Goal: Task Accomplishment & Management: Manage account settings

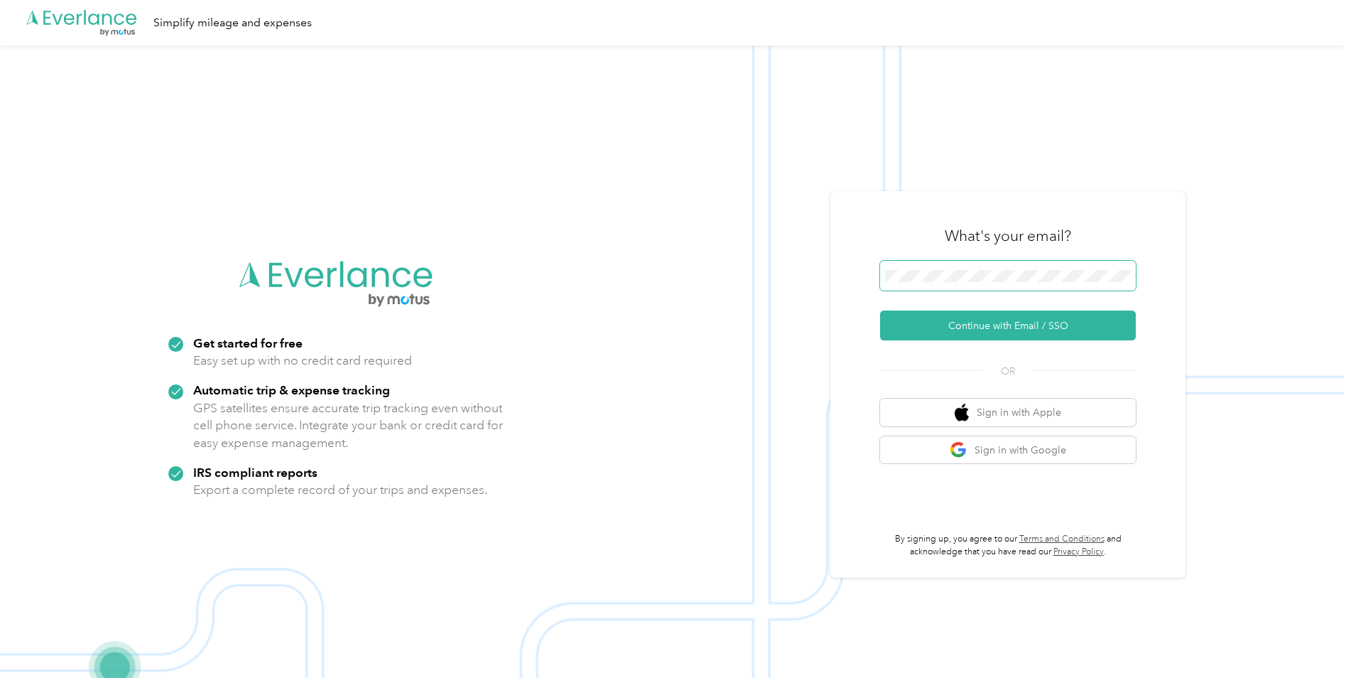
click at [932, 268] on span at bounding box center [1008, 276] width 256 height 30
click at [968, 326] on button "Continue with Email / SSO" at bounding box center [1008, 325] width 256 height 30
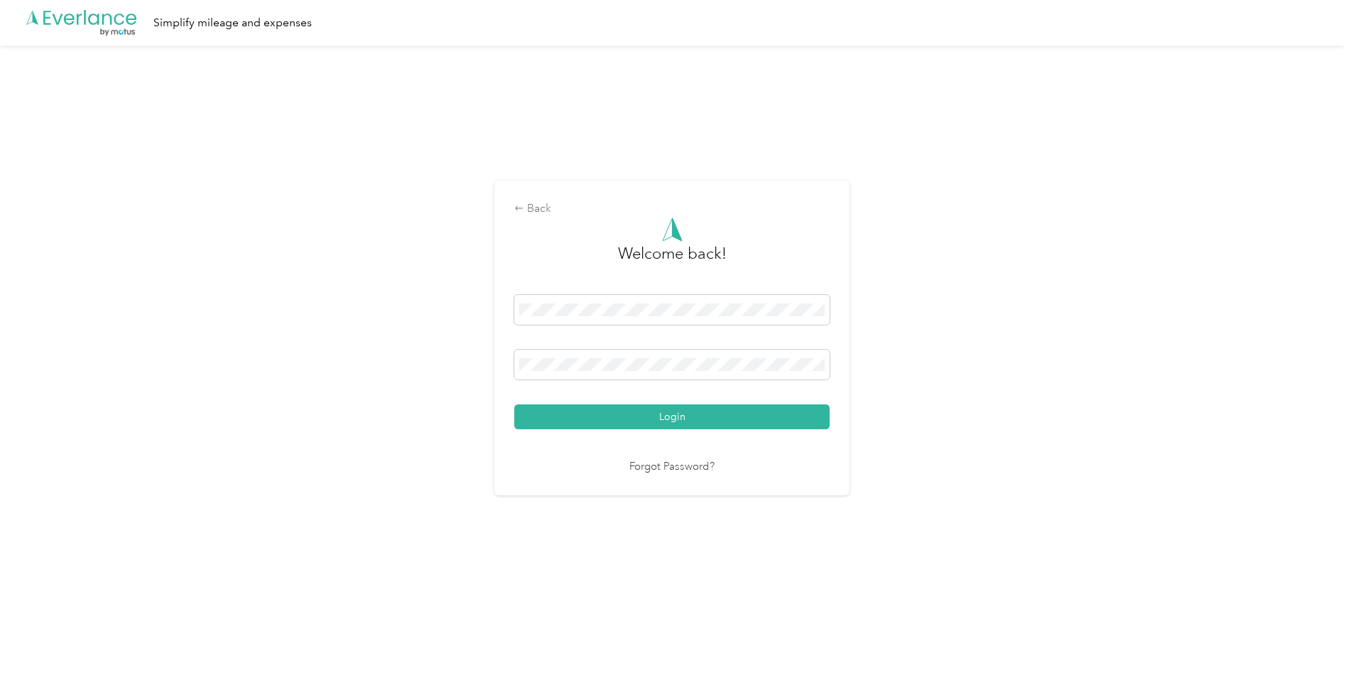
click at [643, 408] on button "Login" at bounding box center [671, 416] width 315 height 25
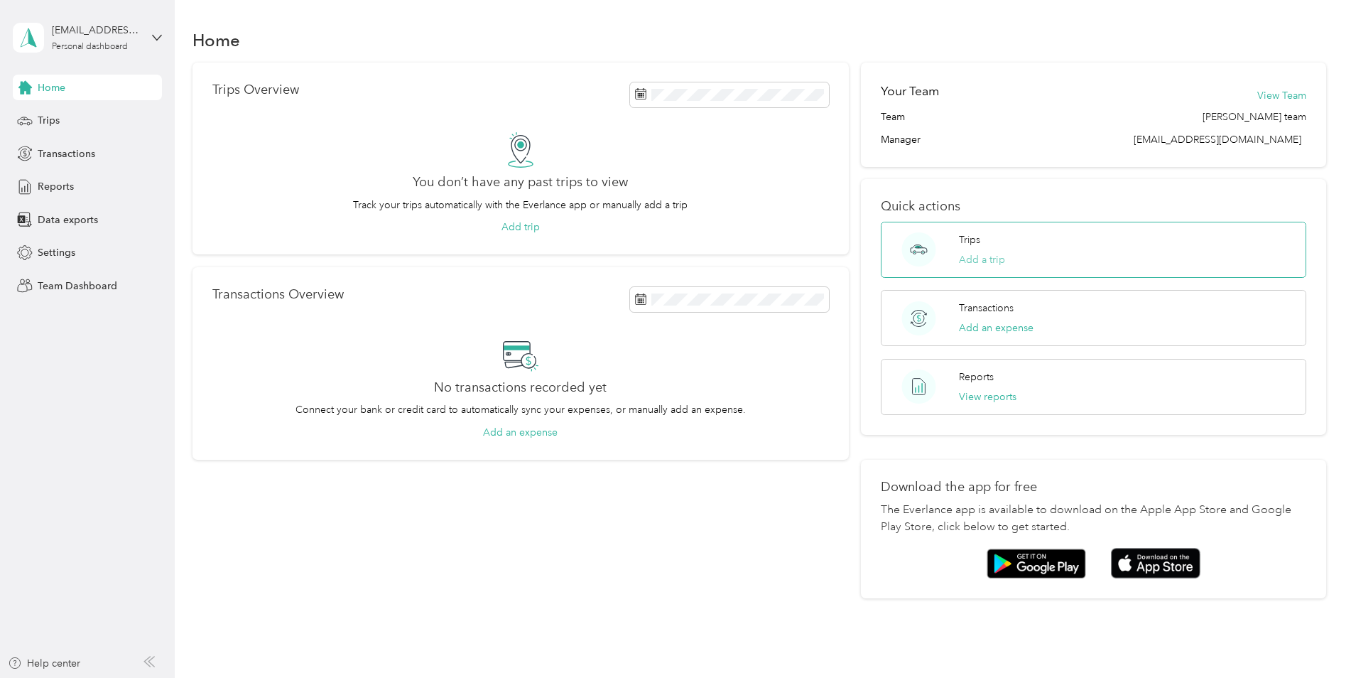
click at [968, 259] on button "Add a trip" at bounding box center [982, 259] width 46 height 15
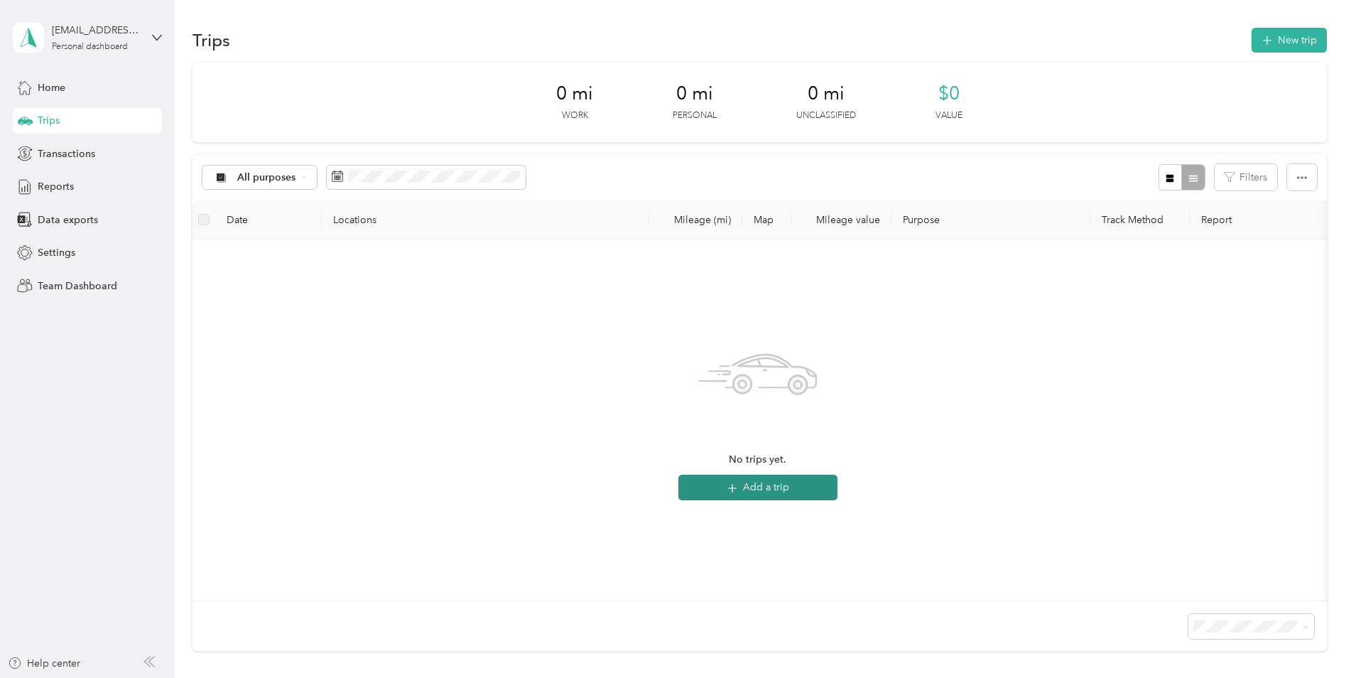
click at [754, 487] on button "Add a trip" at bounding box center [757, 487] width 159 height 26
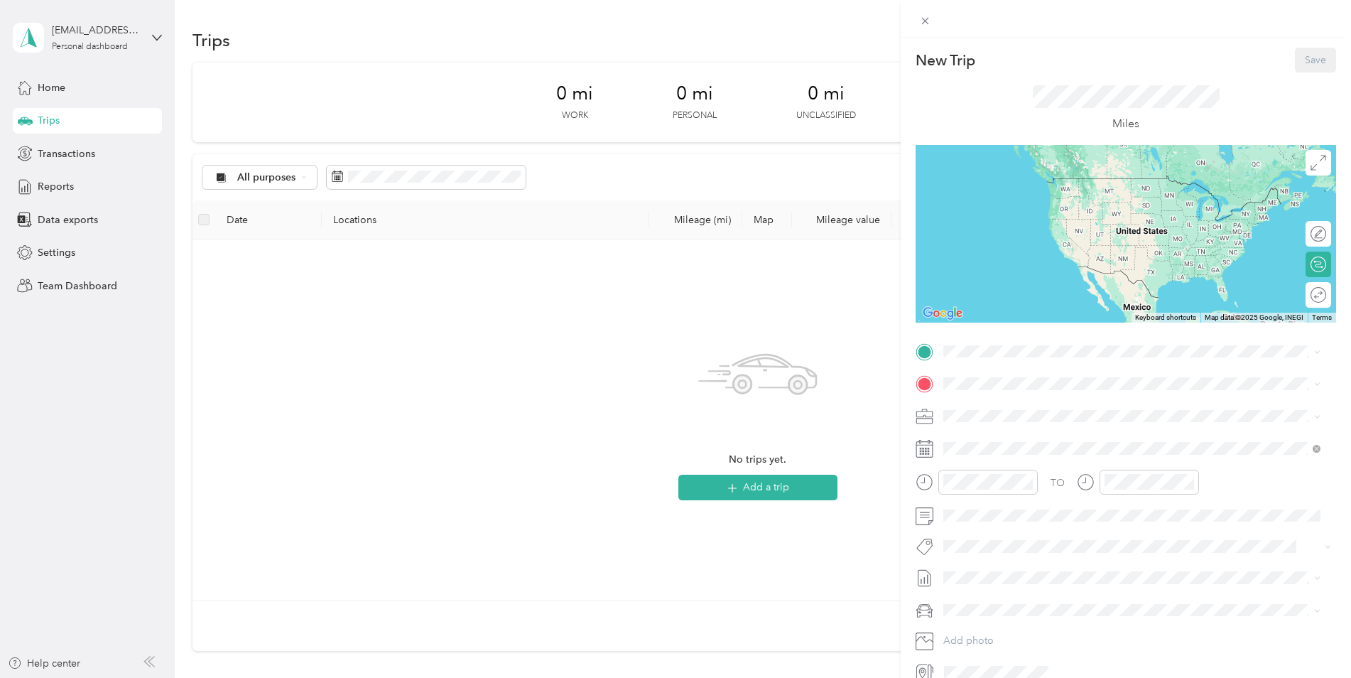
click at [925, 350] on icon at bounding box center [924, 351] width 13 height 13
click at [55, 148] on div "New Trip Save This trip cannot be edited because it is either under review, app…" at bounding box center [675, 339] width 1351 height 678
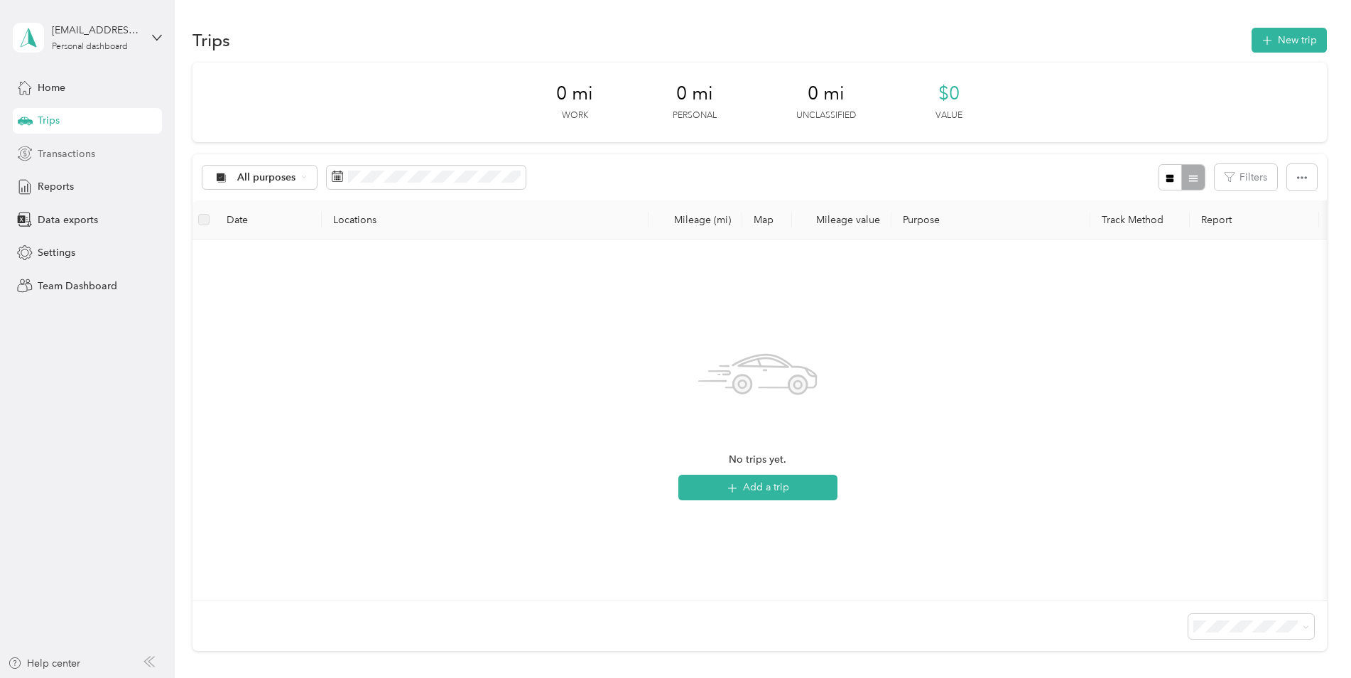
click at [54, 153] on span "Transactions" at bounding box center [67, 153] width 58 height 15
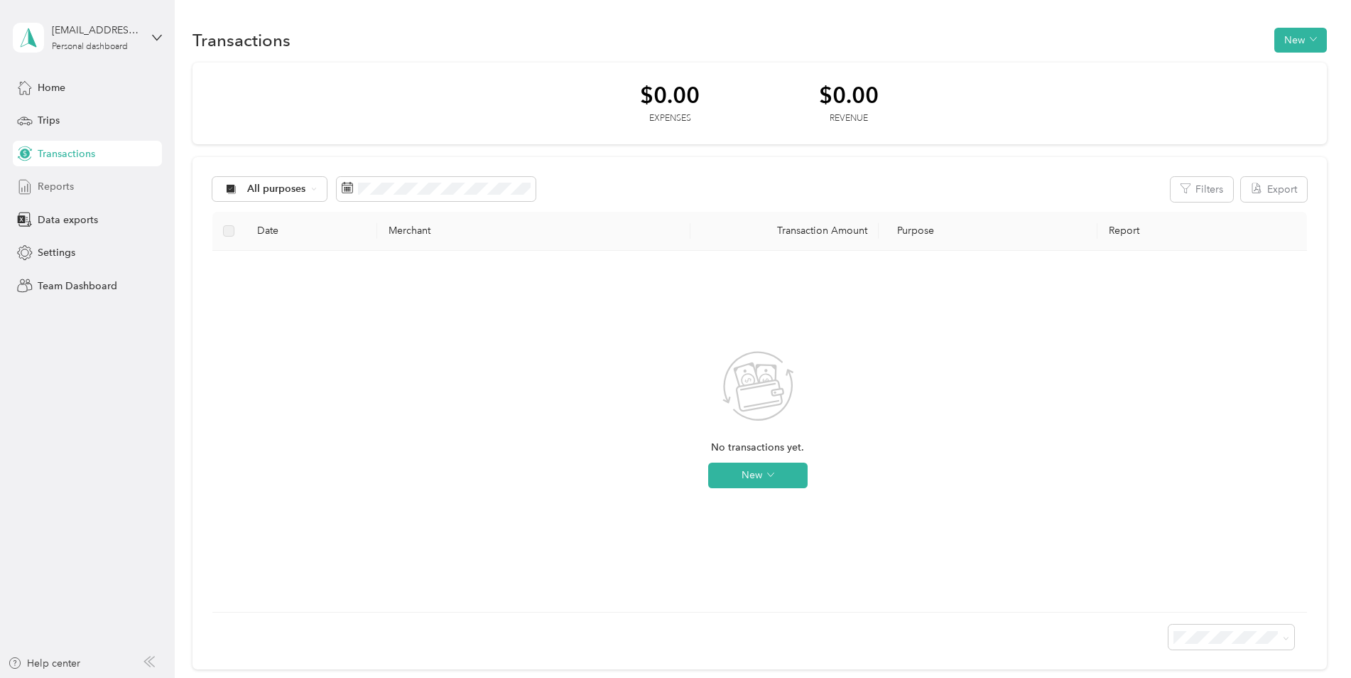
click at [56, 181] on span "Reports" at bounding box center [56, 186] width 36 height 15
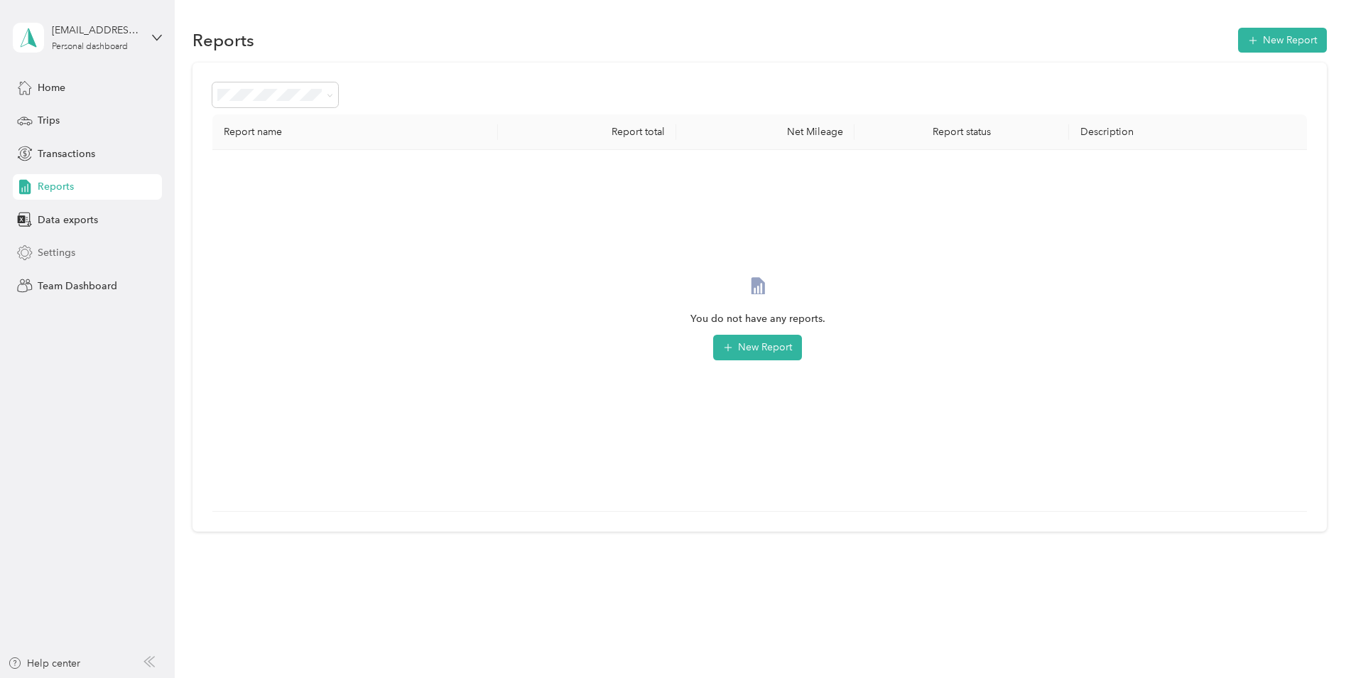
click at [65, 253] on span "Settings" at bounding box center [57, 252] width 38 height 15
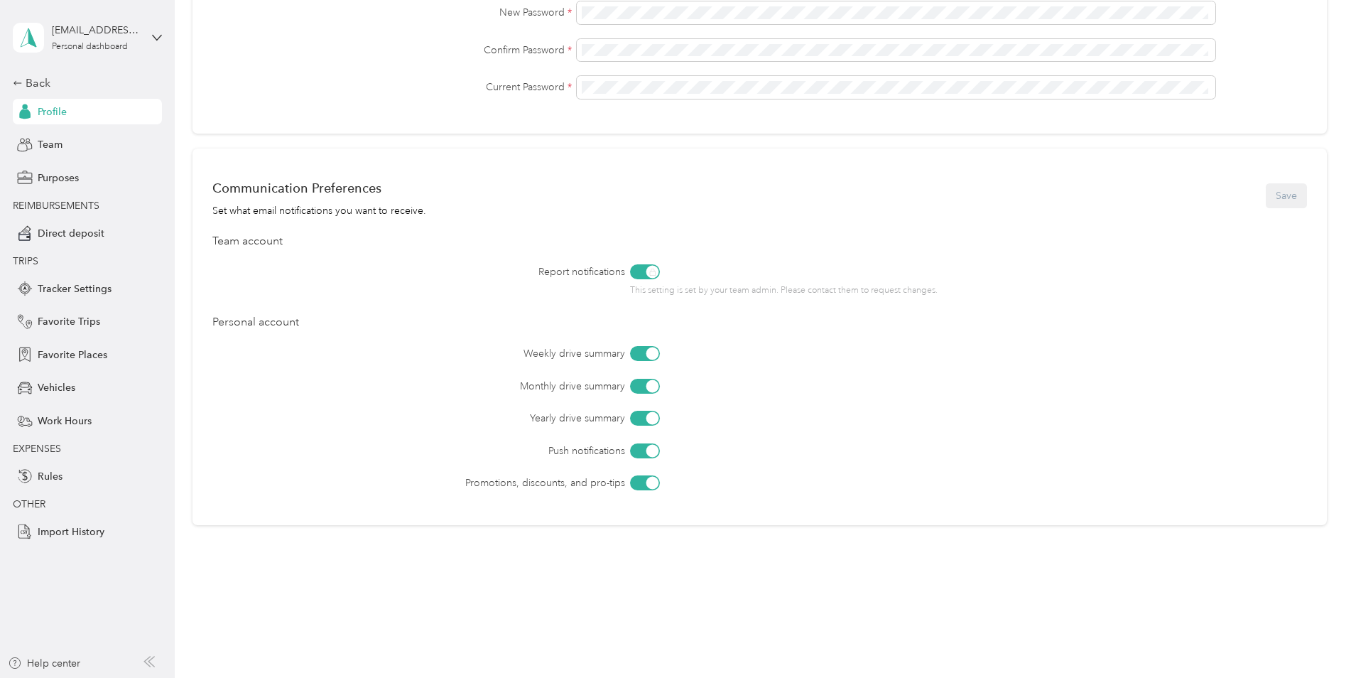
scroll to position [455, 0]
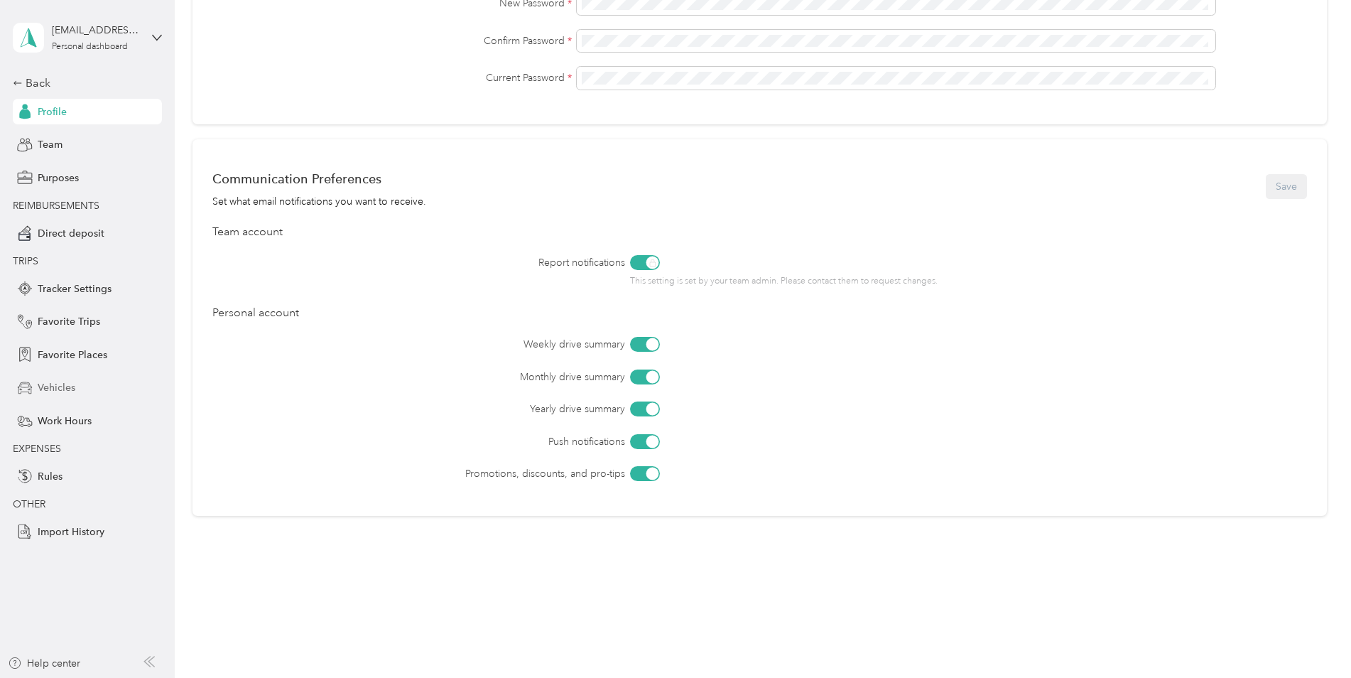
click at [66, 385] on span "Vehicles" at bounding box center [57, 387] width 38 height 15
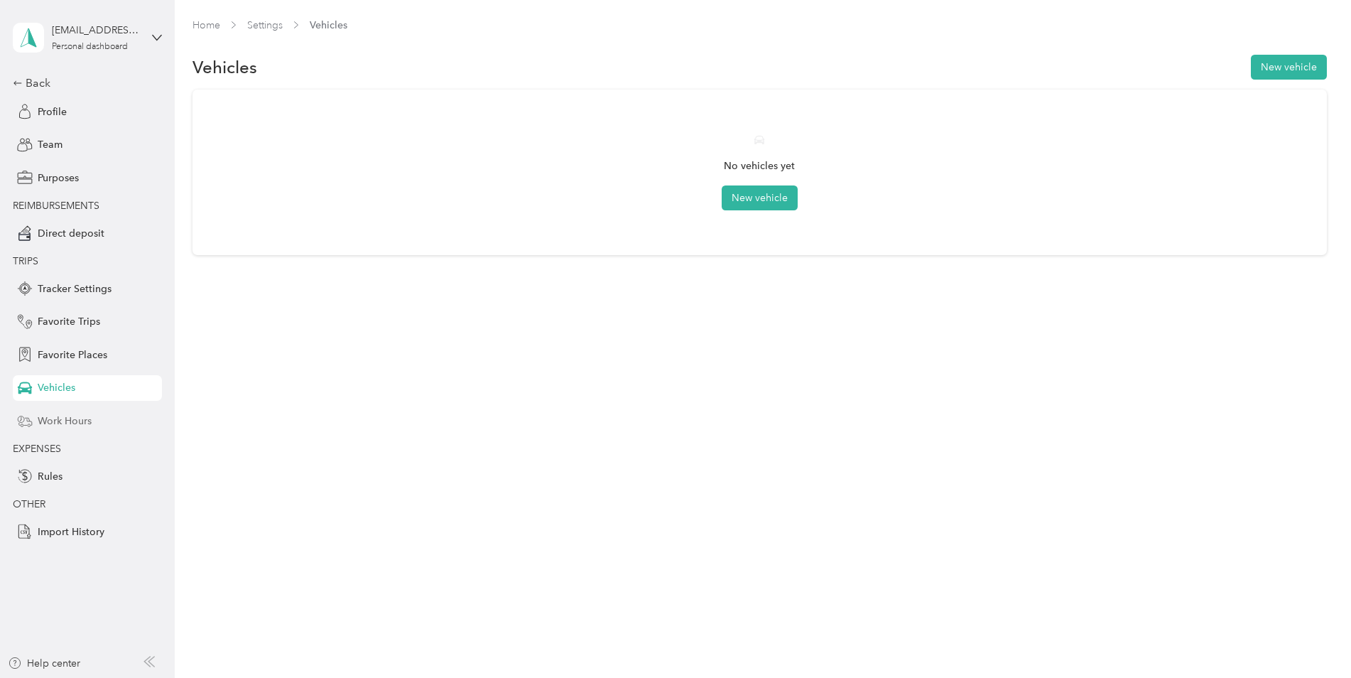
click at [68, 420] on span "Work Hours" at bounding box center [65, 420] width 54 height 15
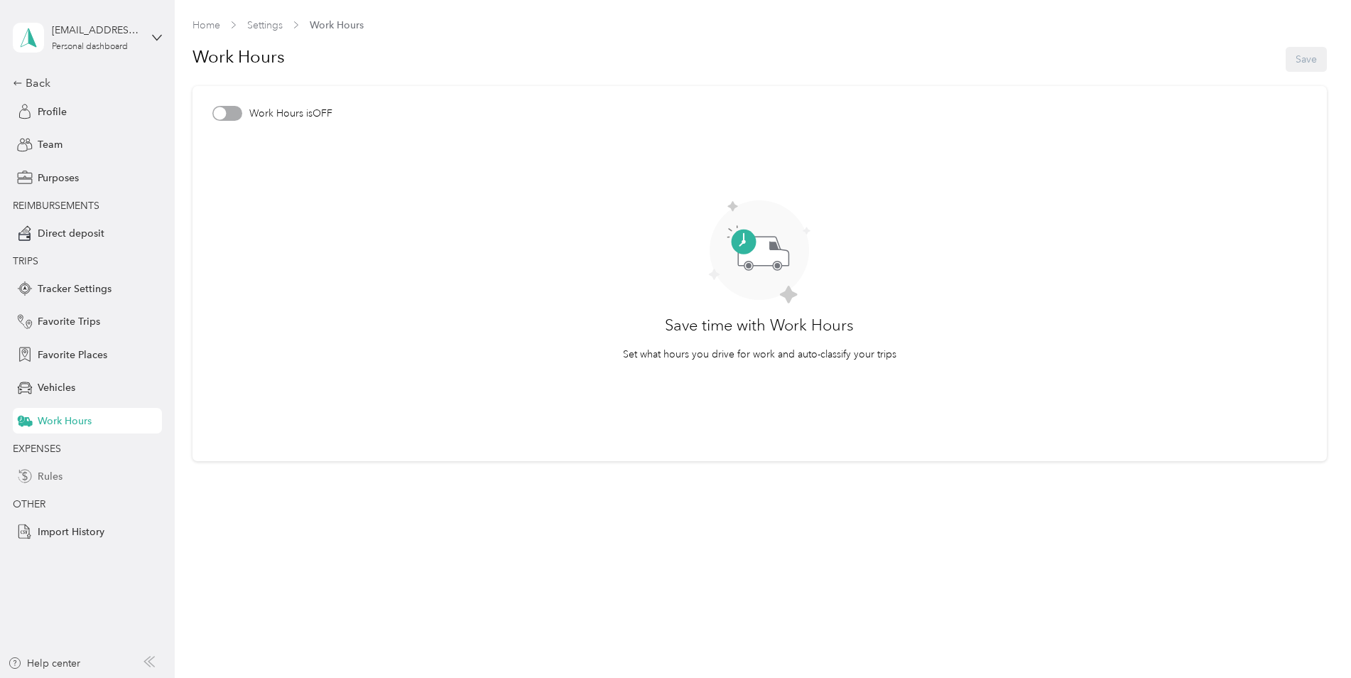
click at [56, 475] on span "Rules" at bounding box center [50, 476] width 25 height 15
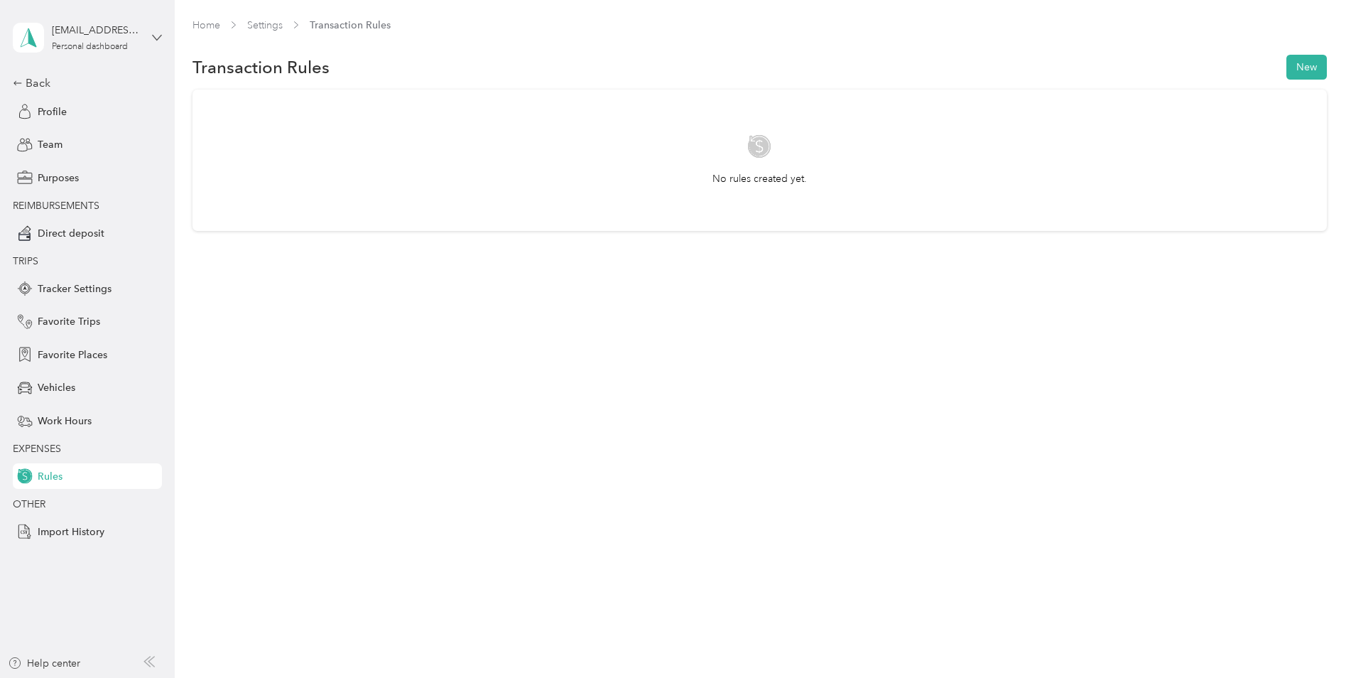
click at [162, 40] on icon at bounding box center [157, 38] width 10 height 10
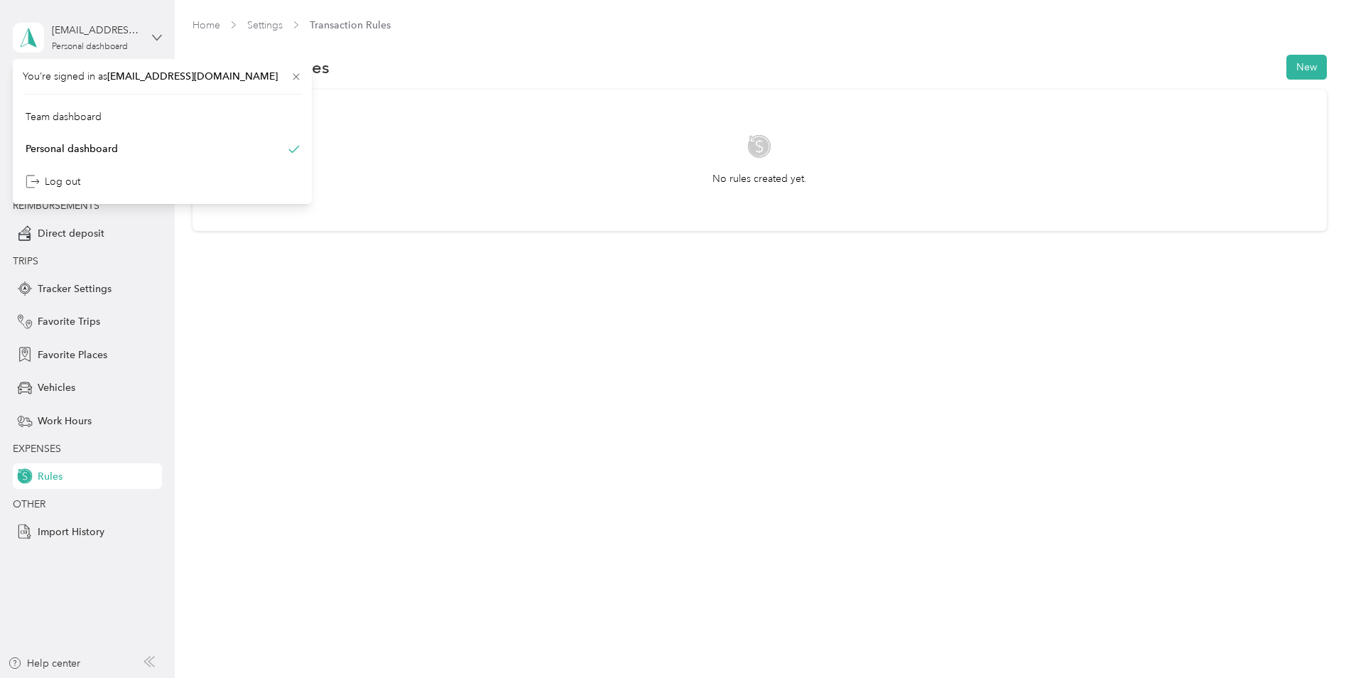
click at [162, 40] on icon at bounding box center [157, 38] width 10 height 10
